Goal: Task Accomplishment & Management: Use online tool/utility

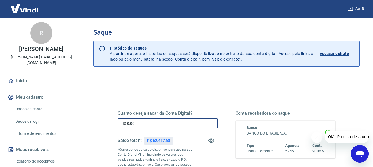
click at [168, 125] on input "R$ 0,00" at bounding box center [167, 124] width 100 height 10
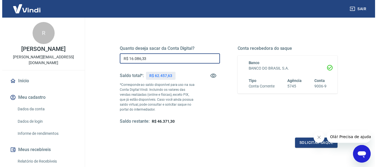
scroll to position [66, 0]
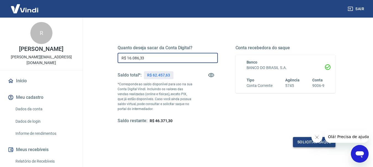
type input "R$ 16.086,33"
click at [301, 143] on button "Solicitar saque" at bounding box center [314, 142] width 42 height 10
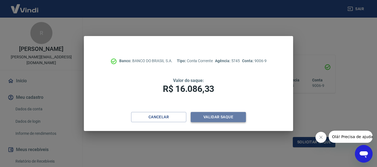
click at [216, 118] on button "Validar saque" at bounding box center [218, 117] width 55 height 10
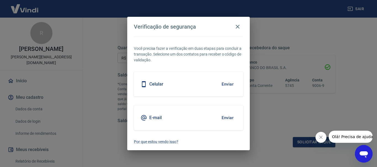
click at [225, 84] on button "Enviar" at bounding box center [227, 85] width 18 height 12
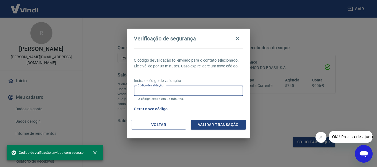
click at [194, 91] on input "Código de validação" at bounding box center [188, 91] width 109 height 10
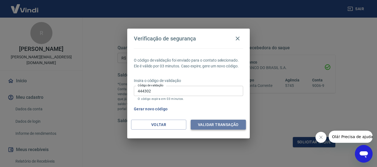
click at [214, 124] on button "Validar transação" at bounding box center [218, 125] width 55 height 10
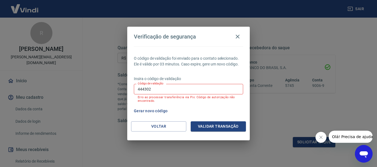
click at [182, 89] on input "444302" at bounding box center [188, 89] width 109 height 10
click at [149, 110] on button "Gerar novo código" at bounding box center [151, 111] width 38 height 10
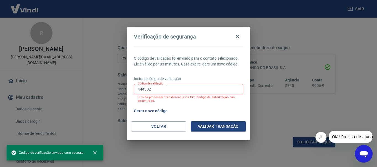
click at [151, 91] on input "444302" at bounding box center [188, 89] width 109 height 10
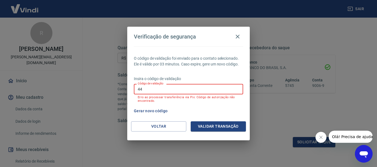
type input "4"
type input "432413"
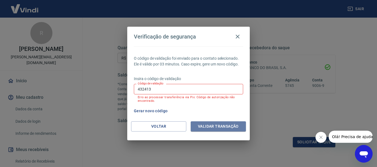
click at [208, 126] on button "Validar transação" at bounding box center [218, 127] width 55 height 10
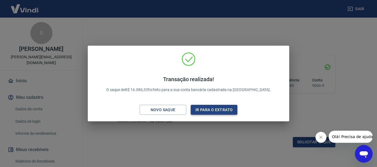
click at [215, 110] on button "Ir para o extrato" at bounding box center [214, 110] width 47 height 10
